Goal: Transaction & Acquisition: Purchase product/service

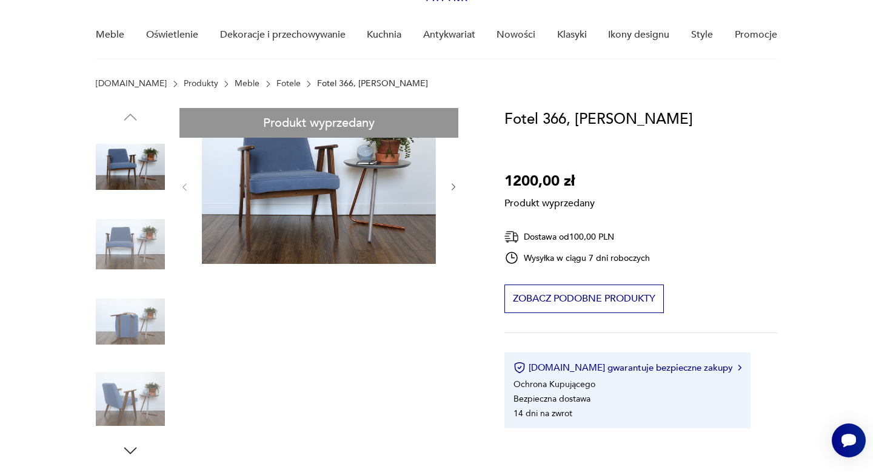
scroll to position [91, 0]
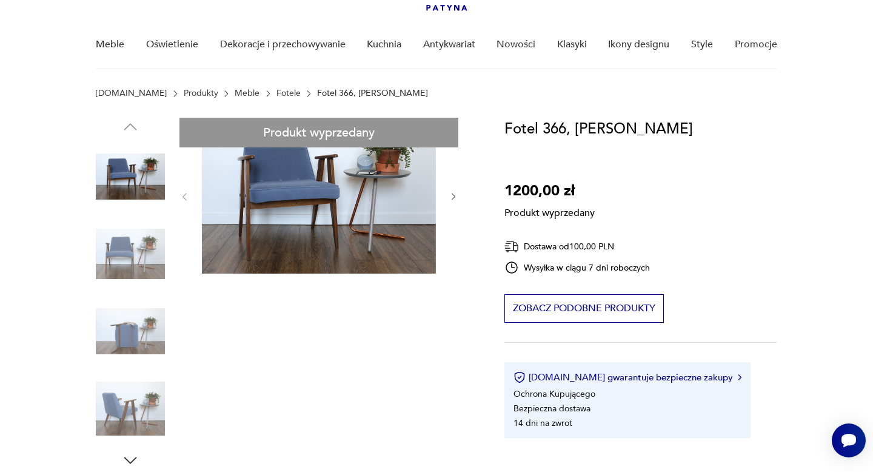
scroll to position [0, 0]
